Goal: Find specific page/section: Find specific page/section

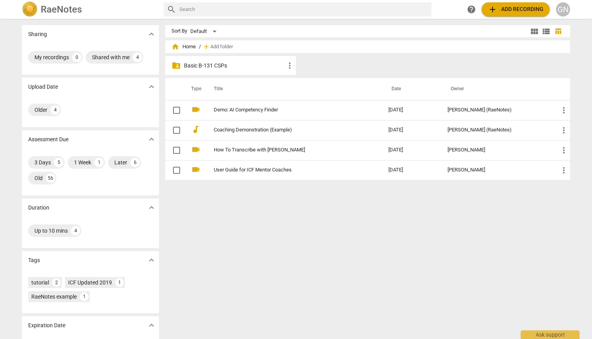
drag, startPoint x: 210, startPoint y: 67, endPoint x: 244, endPoint y: 76, distance: 35.3
click at [210, 67] on p "Basic B-131 CSPs" at bounding box center [234, 66] width 101 height 8
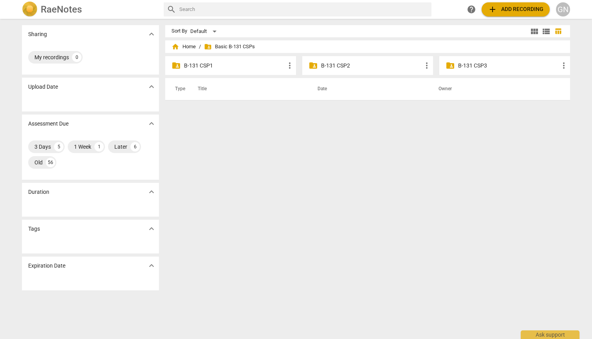
click at [476, 67] on p "B-131 CSP3" at bounding box center [508, 66] width 101 height 8
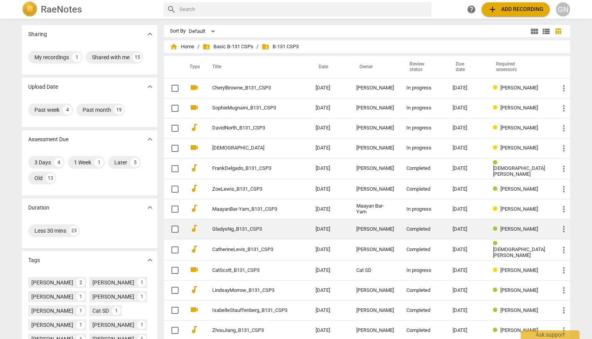
click at [281, 230] on link "GladysNg_B131_CSP3" at bounding box center [249, 229] width 75 height 6
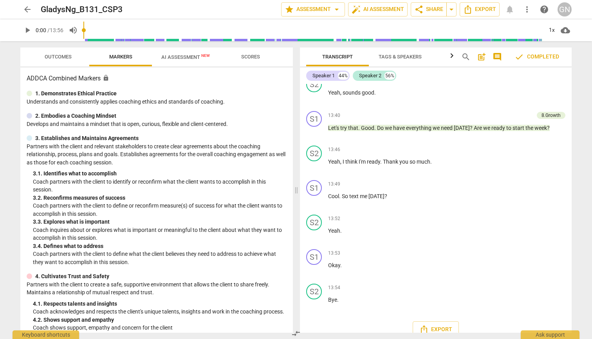
scroll to position [2281, 0]
click at [23, 11] on span "arrow_back" at bounding box center [27, 9] width 9 height 9
